Goal: Navigation & Orientation: Understand site structure

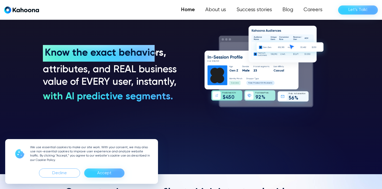
scroll to position [406, 0]
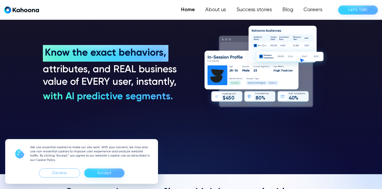
click at [100, 176] on div "Accept" at bounding box center [104, 173] width 14 height 8
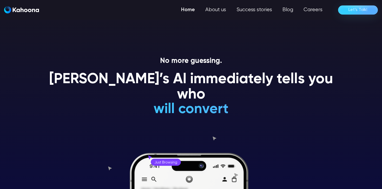
scroll to position [0, 0]
click at [186, 11] on link "Home" at bounding box center [188, 10] width 24 height 10
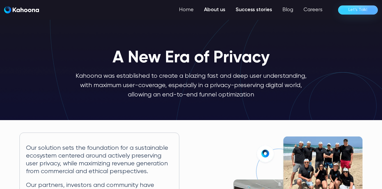
click at [254, 9] on link "Success stories" at bounding box center [253, 10] width 47 height 10
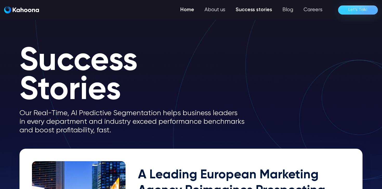
click at [189, 10] on link "Home" at bounding box center [187, 10] width 24 height 10
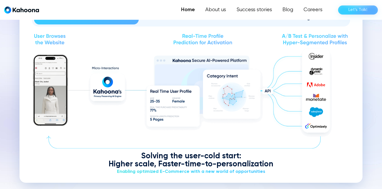
scroll to position [613, 0]
